Goal: Information Seeking & Learning: Learn about a topic

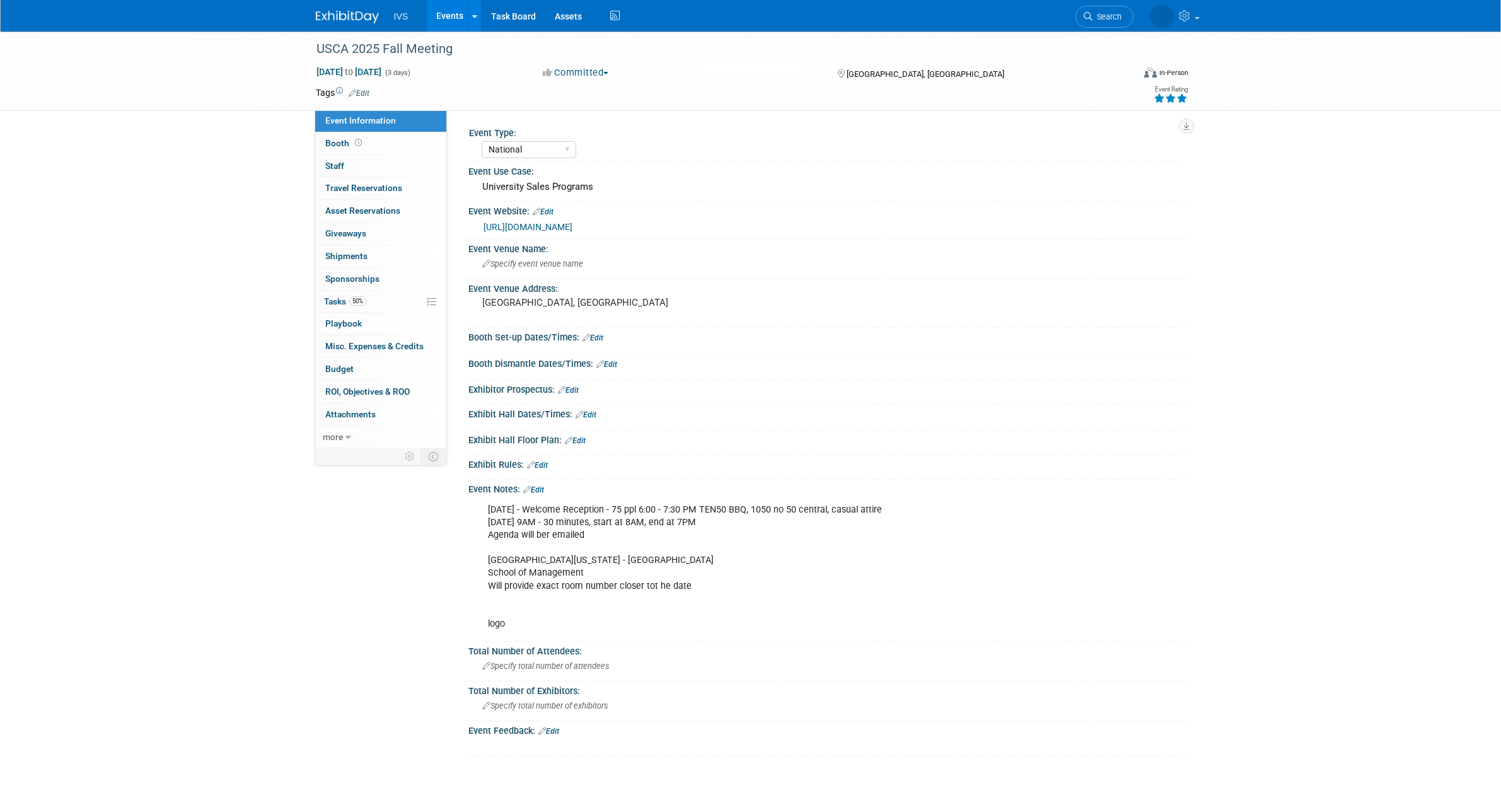
select select "National"
click at [455, 7] on link "Events" at bounding box center [449, 16] width 46 height 32
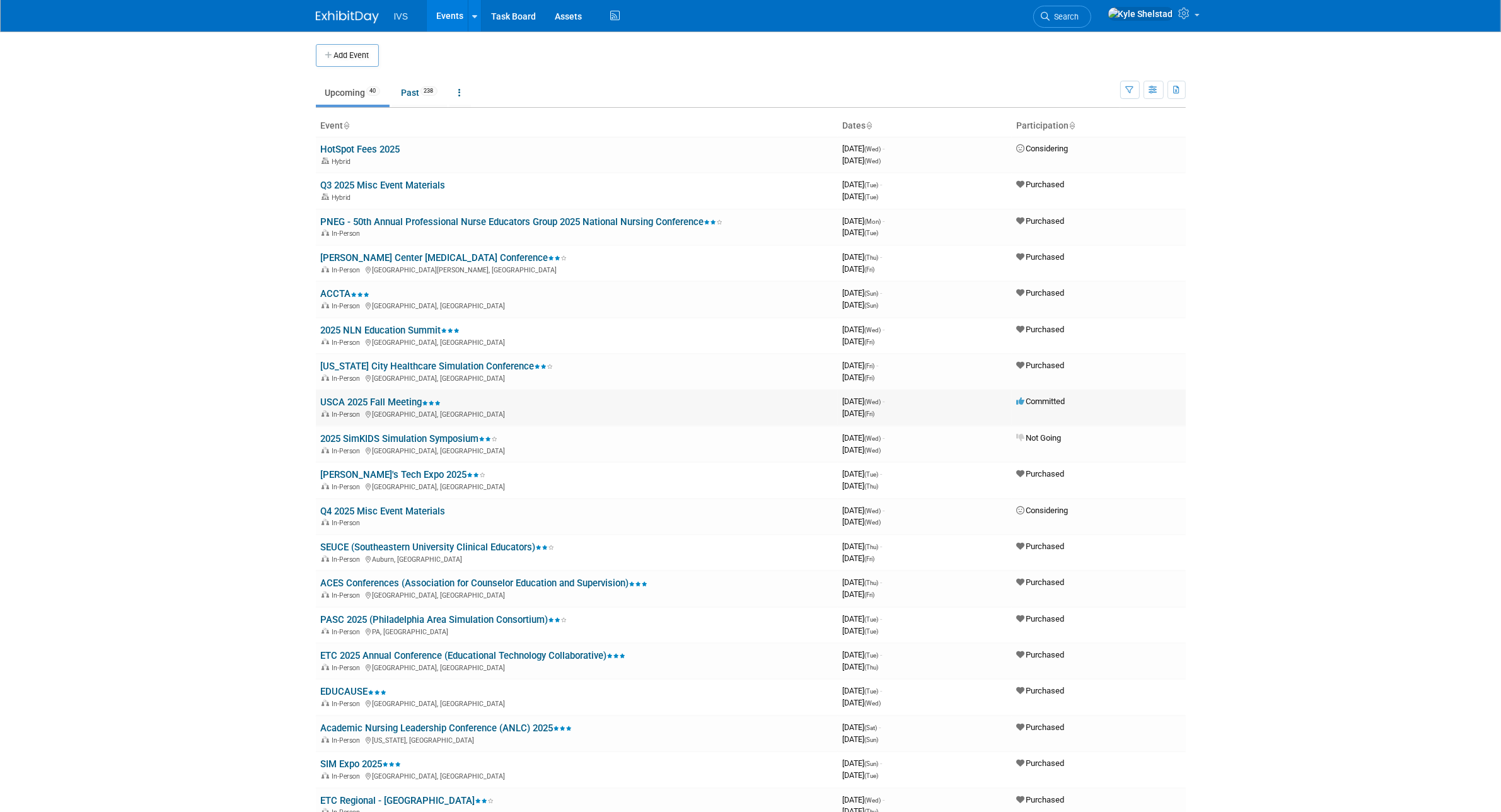
click at [376, 399] on link "USCA 2025 Fall Meeting" at bounding box center [381, 402] width 120 height 12
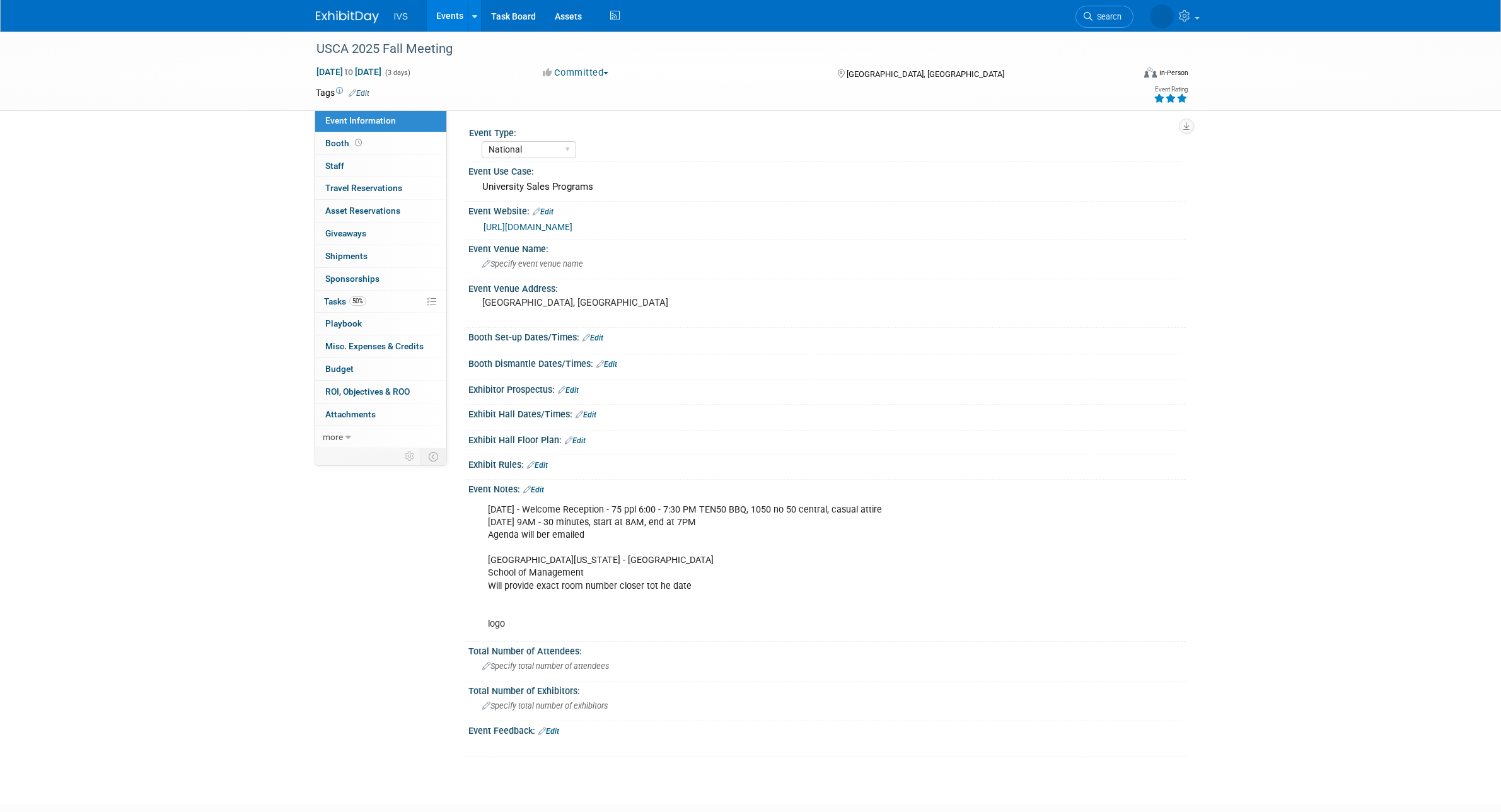
select select "National"
click at [443, 10] on link "Events" at bounding box center [449, 16] width 46 height 32
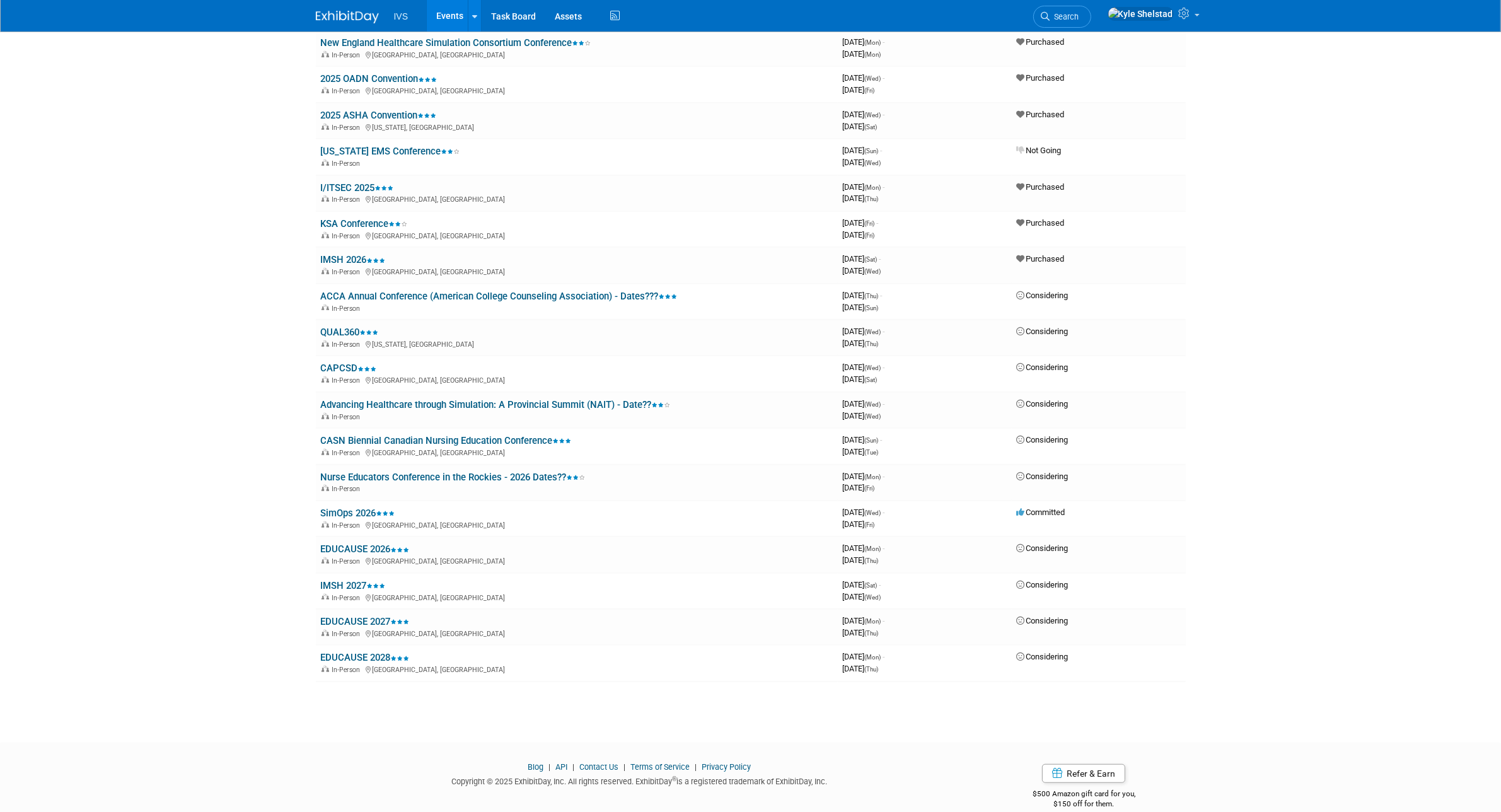
scroll to position [901, 0]
click at [355, 255] on link "IMSH 2026" at bounding box center [354, 261] width 65 height 12
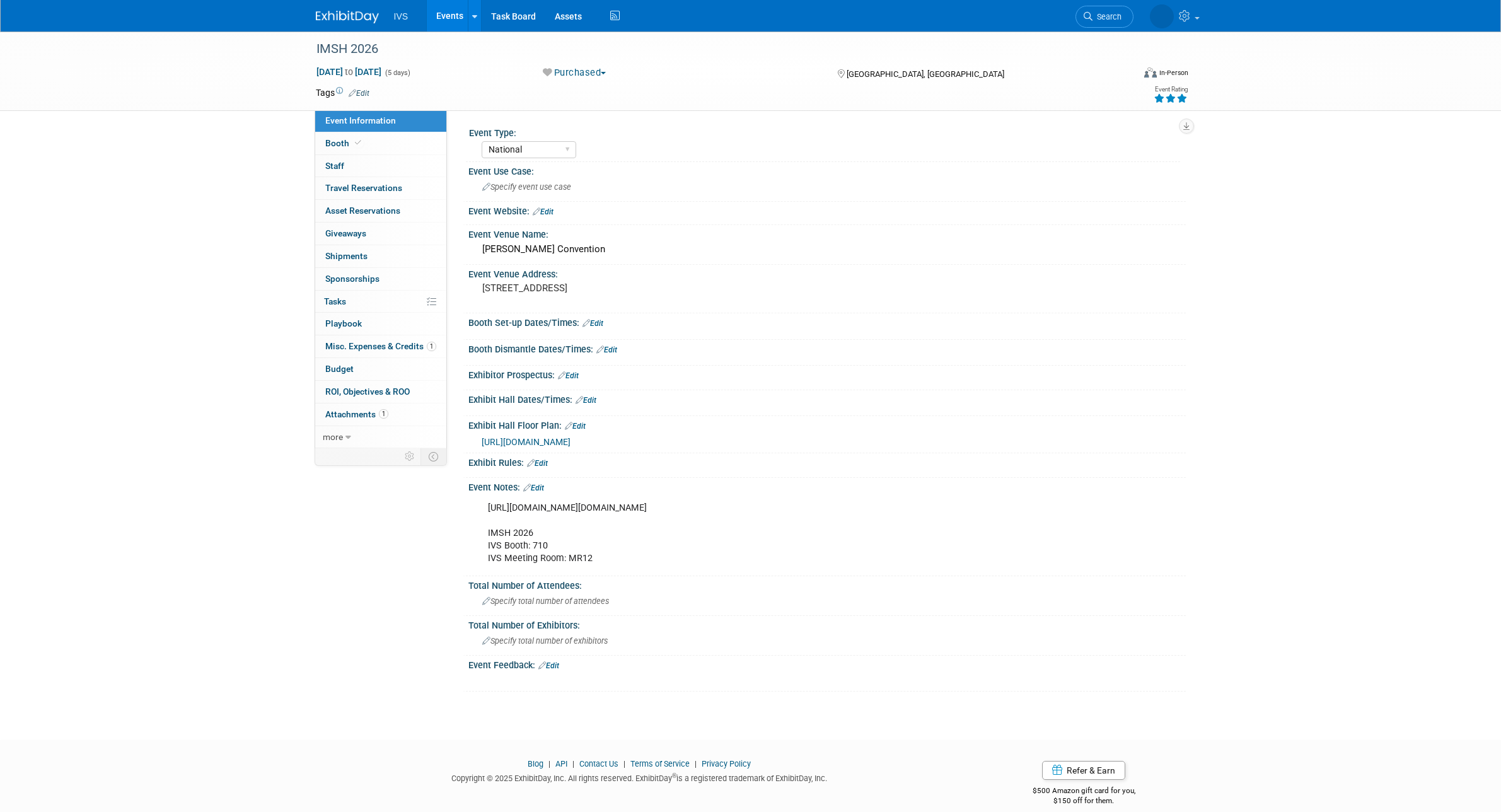
select select "National"
drag, startPoint x: 483, startPoint y: 508, endPoint x: 984, endPoint y: 504, distance: 501.0
click at [984, 504] on div "[URL][DOMAIN_NAME][DOMAIN_NAME] IMSH 2026 IVS Booth: 710 IVS Meeting Room: MR12" at bounding box center [763, 533] width 568 height 75
copy div "[URL][DOMAIN_NAME][DOMAIN_NAME]"
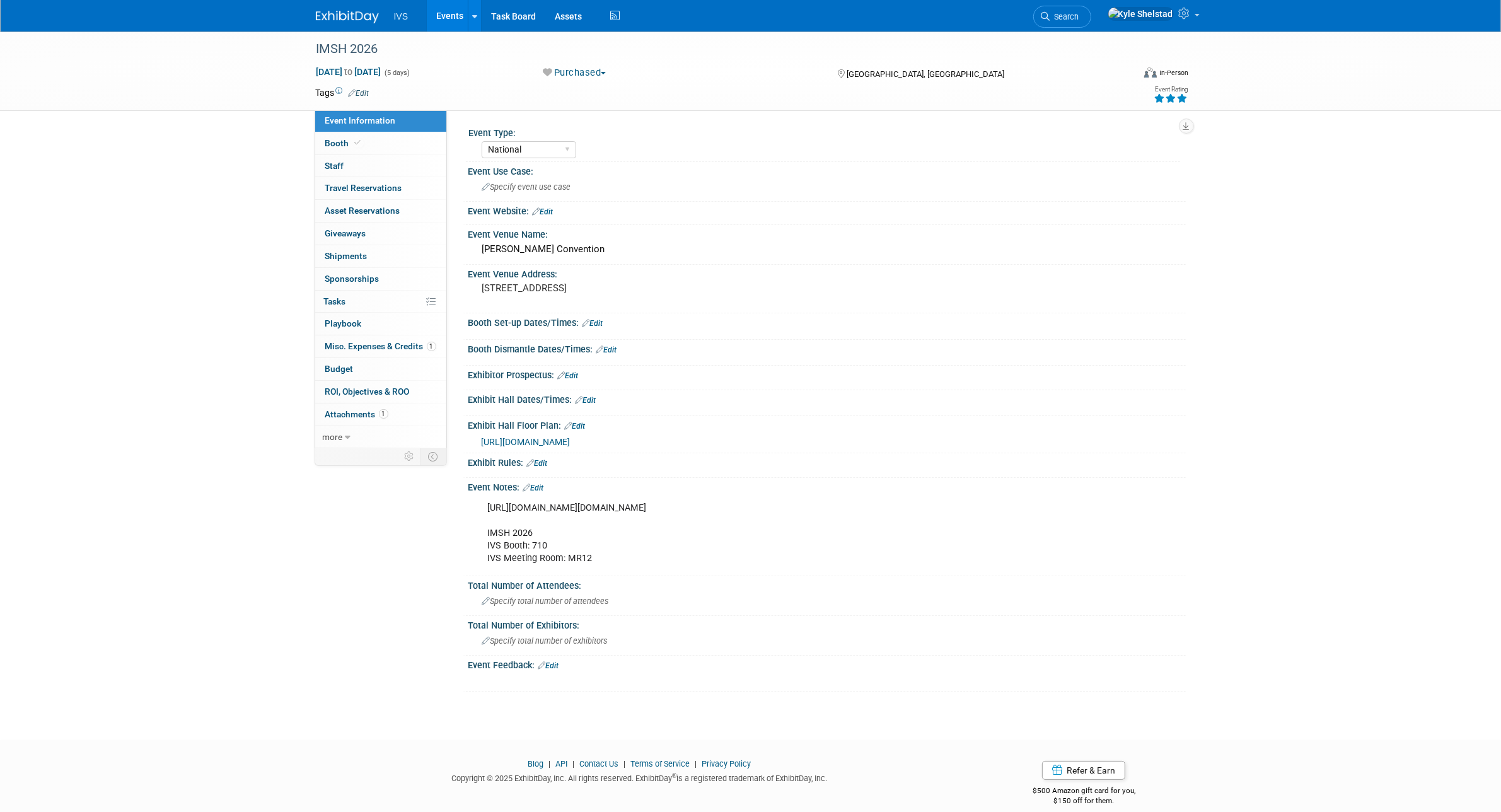
click at [1334, 373] on div "IMSH 2026 [DATE] to [DATE] (5 days) [DATE] to [DATE] Purchased Committed Consid…" at bounding box center [750, 374] width 1501 height 685
click at [442, 8] on link "Events" at bounding box center [449, 16] width 46 height 32
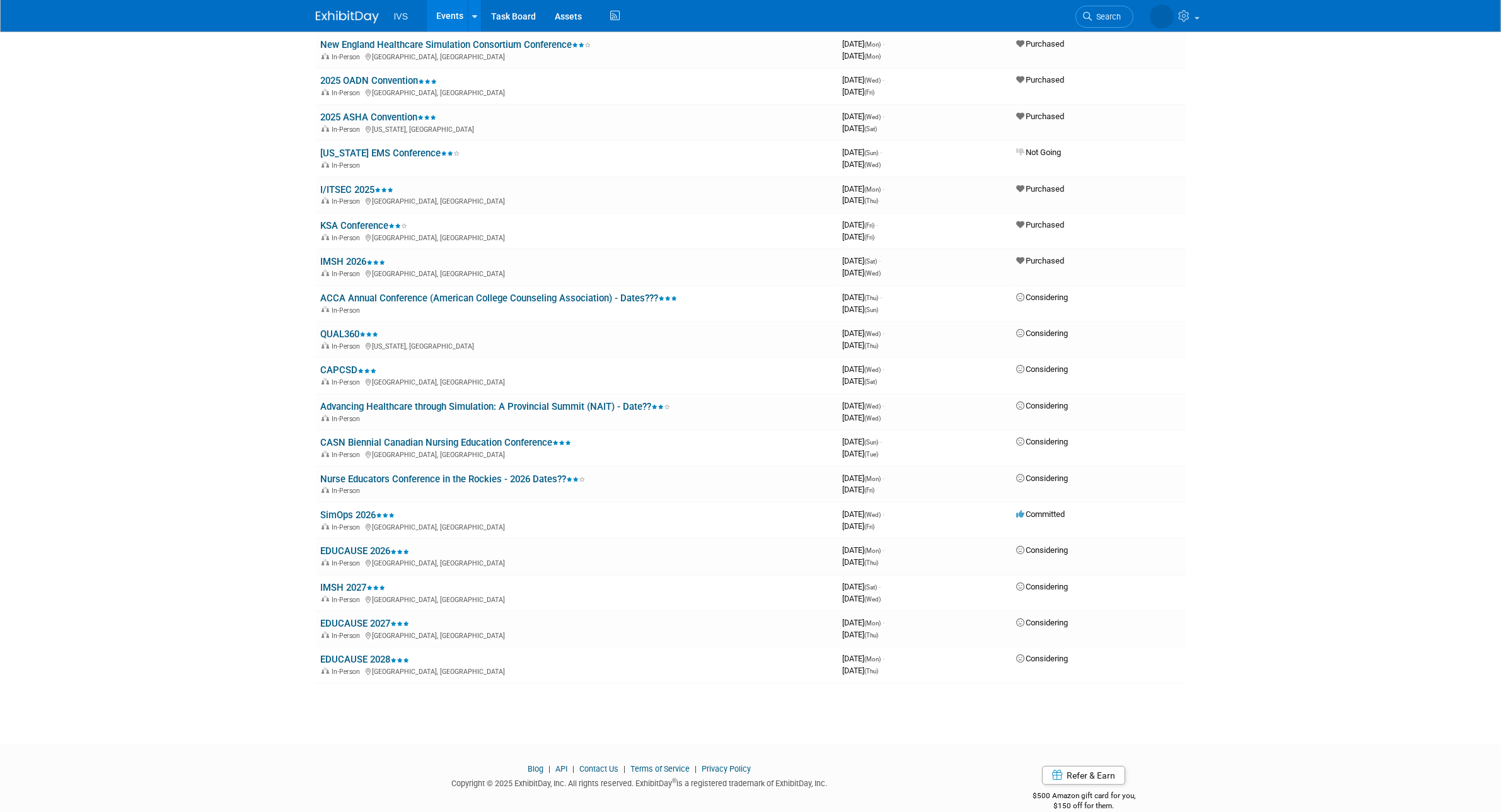
scroll to position [900, 0]
